Goal: Complete application form

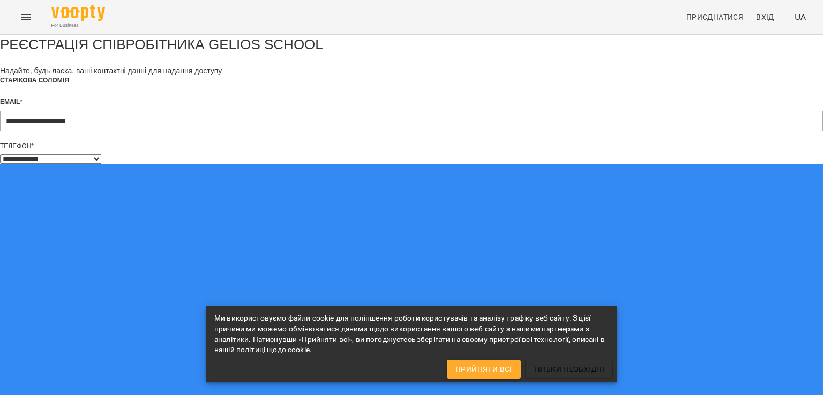
select select "**"
click at [478, 372] on span "Прийняти всі" at bounding box center [483, 369] width 57 height 13
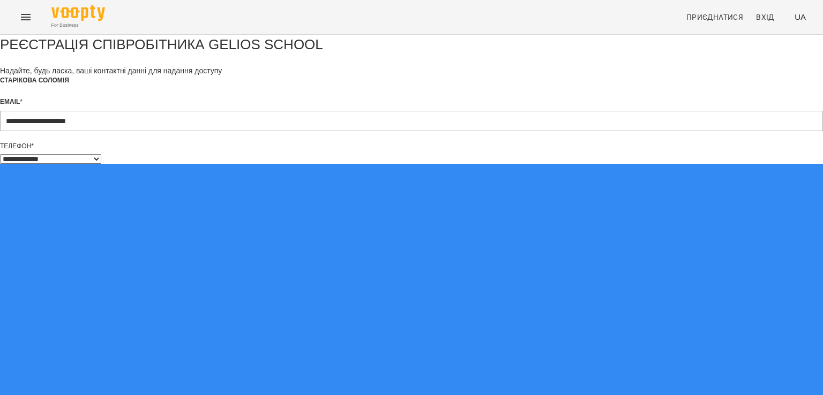
scroll to position [2, 0]
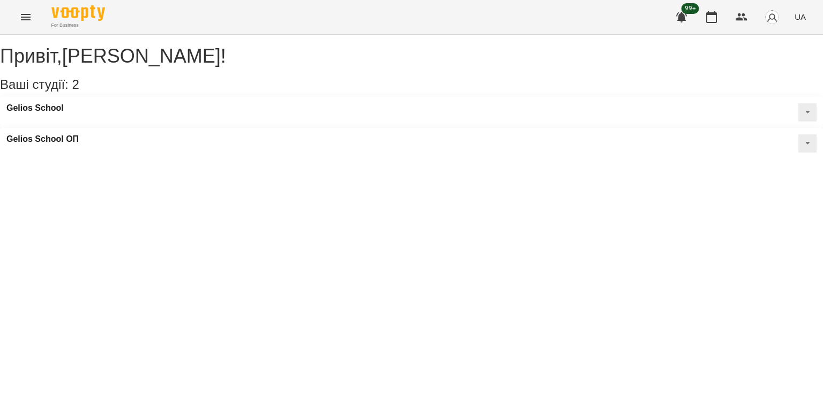
click at [798, 122] on button at bounding box center [807, 112] width 18 height 18
click at [183, 126] on div "Gelios School Публічна інформація Класні кімнати Статичний розклад" at bounding box center [411, 112] width 823 height 31
click at [42, 113] on h3 "Gelios School" at bounding box center [34, 108] width 57 height 10
